Goal: Information Seeking & Learning: Understand process/instructions

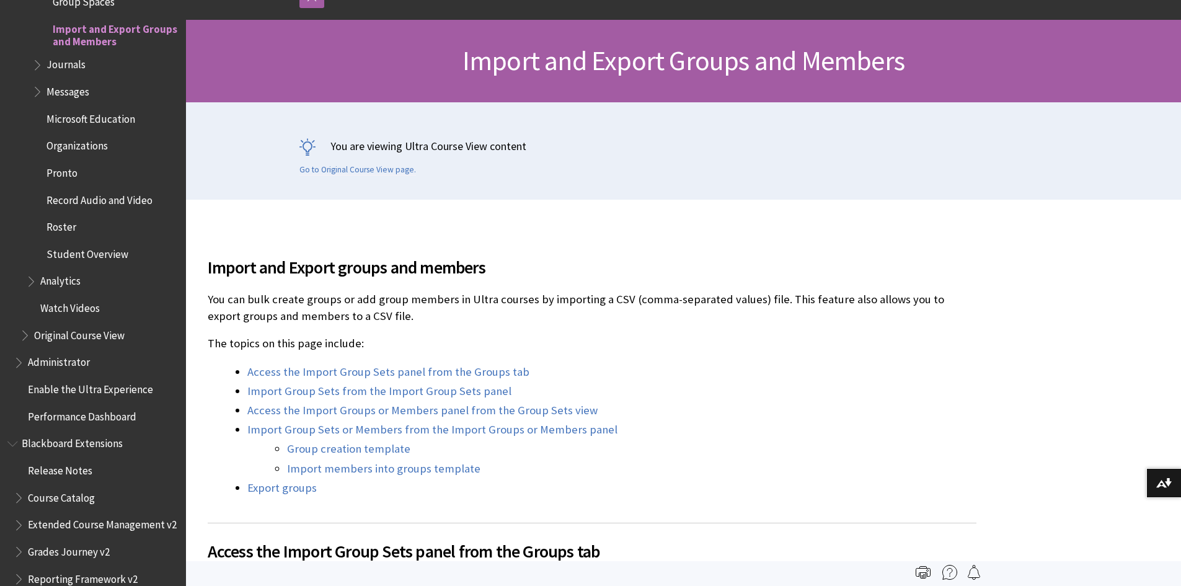
scroll to position [149, 0]
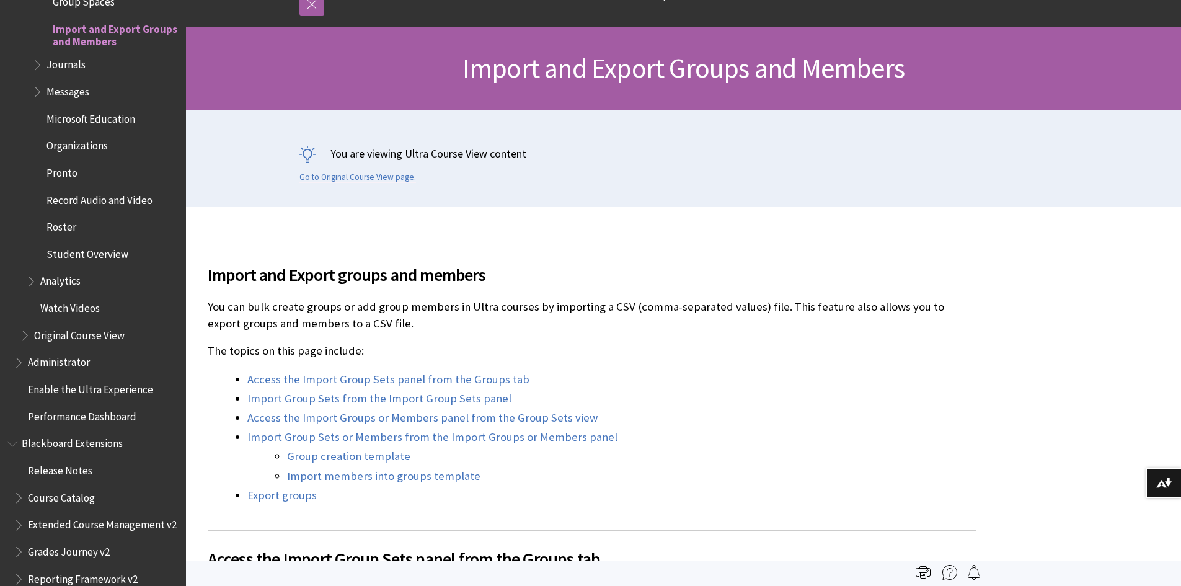
click at [79, 91] on span "Messages" at bounding box center [68, 89] width 43 height 17
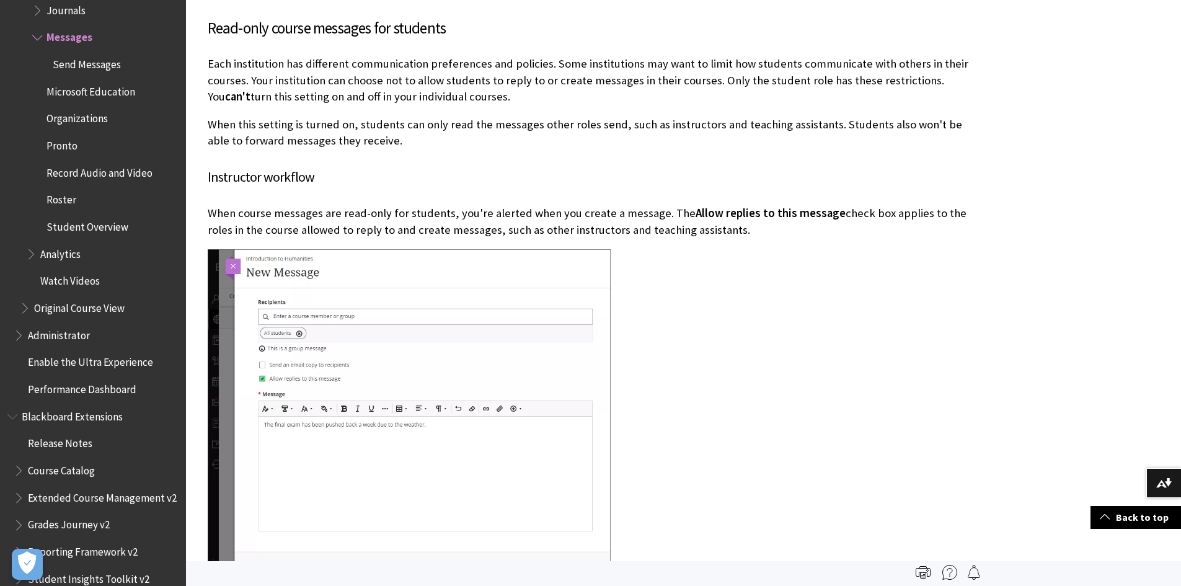
scroll to position [2337, 0]
